Goal: Task Accomplishment & Management: Complete application form

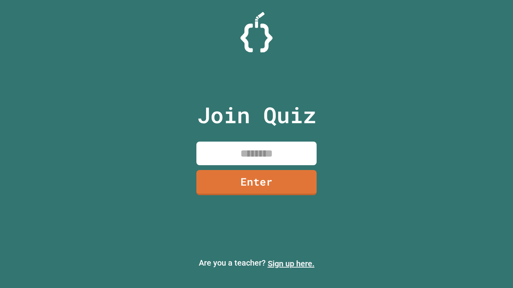
click at [291, 264] on link "Sign up here." at bounding box center [291, 264] width 47 height 10
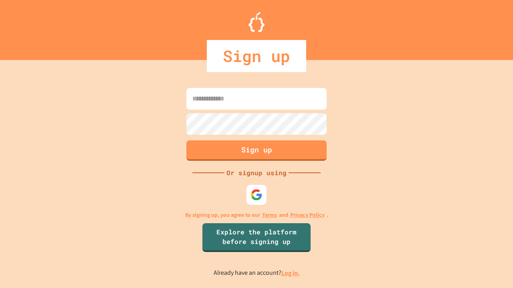
click at [291, 273] on link "Log in." at bounding box center [290, 273] width 18 height 8
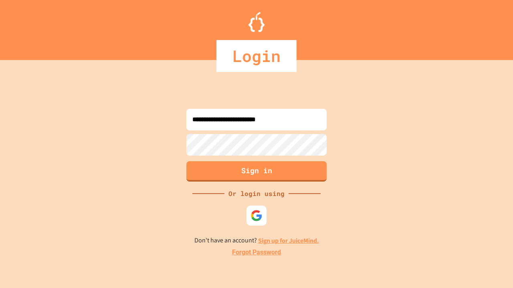
type input "**********"
